Goal: Task Accomplishment & Management: Use online tool/utility

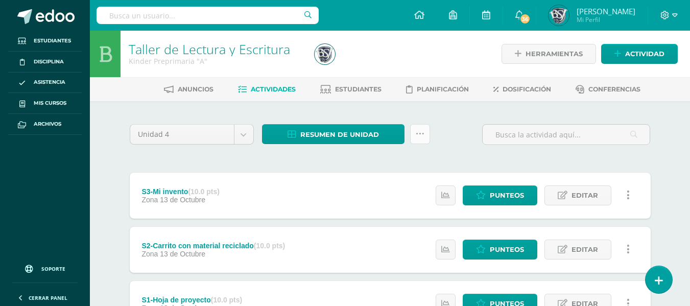
click at [414, 135] on link at bounding box center [420, 134] width 20 height 20
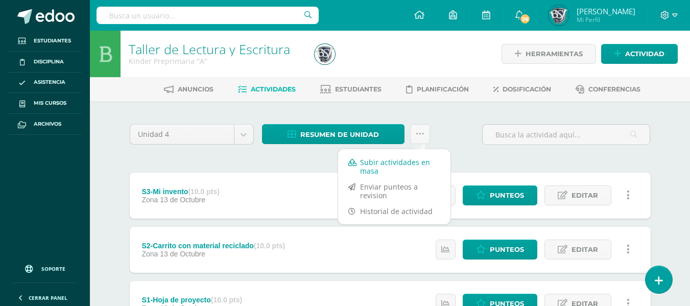
click at [395, 167] on link "Subir actividades en masa" at bounding box center [394, 166] width 112 height 25
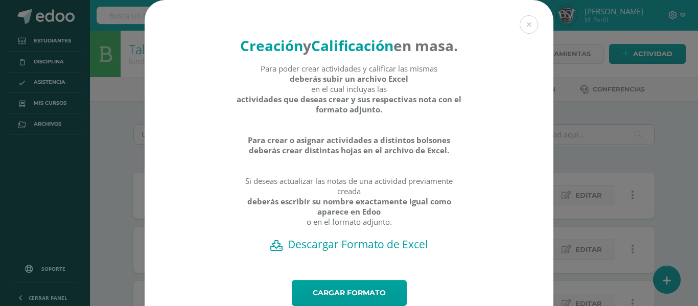
click at [364, 251] on h2 "Descargar Formato de Excel" at bounding box center [348, 244] width 373 height 14
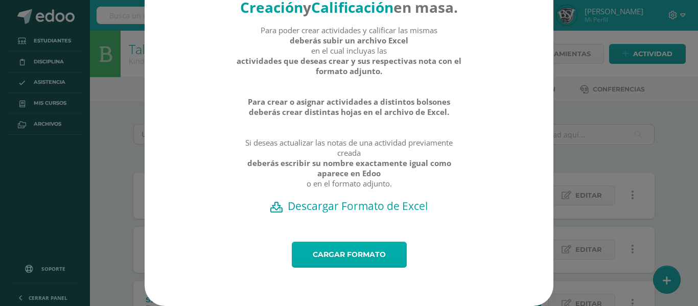
click at [360, 249] on link "Cargar formato" at bounding box center [349, 255] width 115 height 26
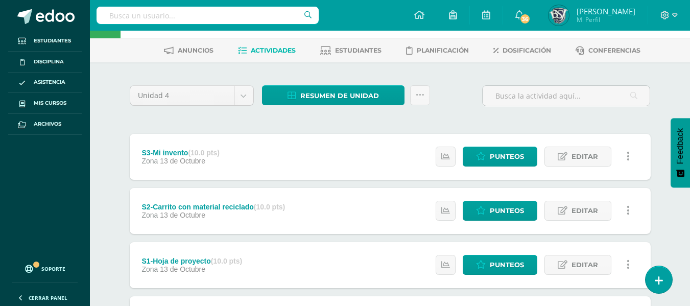
scroll to position [39, 0]
